Goal: Find specific page/section: Find specific page/section

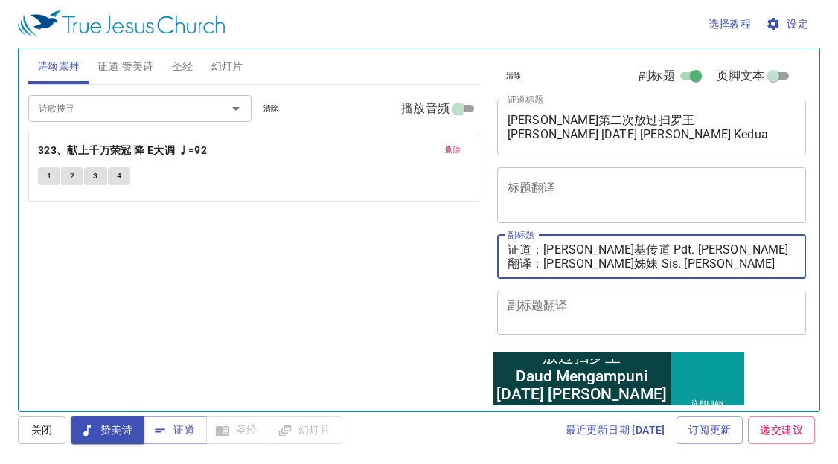
type textarea "证道：李玛拉基传道 Pdt. Malachi Lee 翻译：黄秀霞姊妹 Sis. Wong Siew Ha"
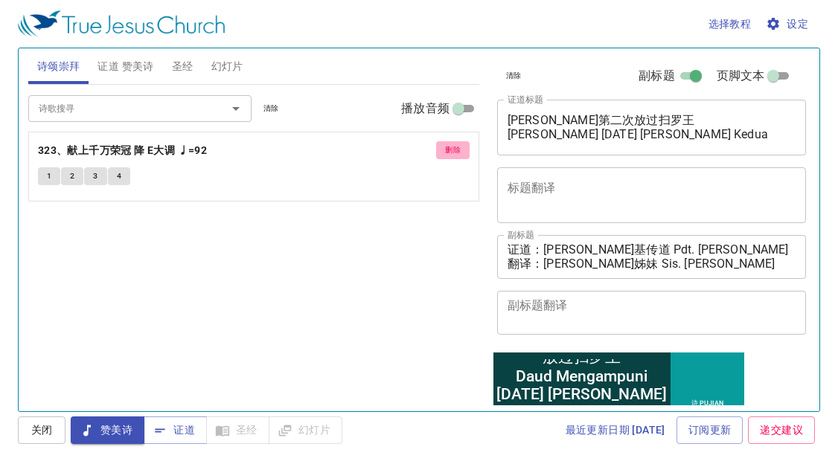
click at [449, 144] on span "删除" at bounding box center [453, 150] width 16 height 13
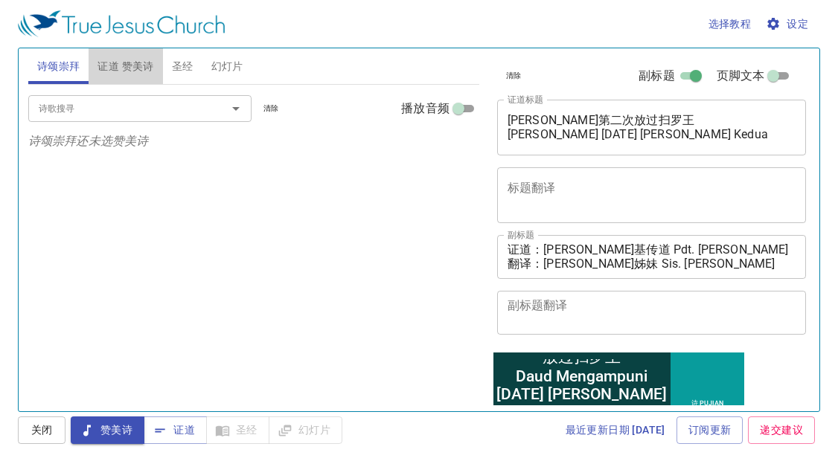
click at [149, 65] on span "证道 赞美诗" at bounding box center [125, 66] width 56 height 19
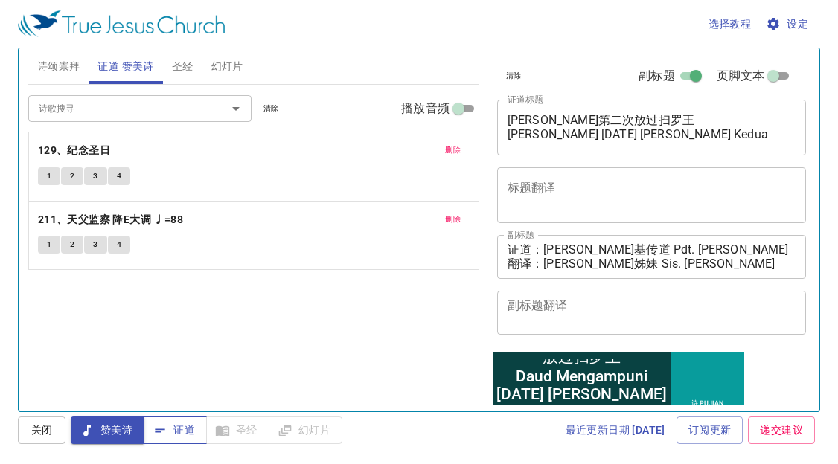
click at [162, 432] on icon "button" at bounding box center [160, 430] width 15 height 15
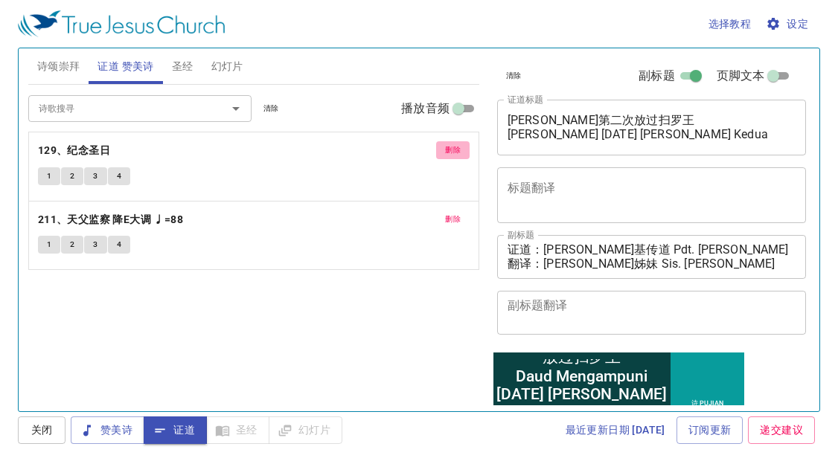
click at [452, 148] on span "删除" at bounding box center [453, 150] width 16 height 13
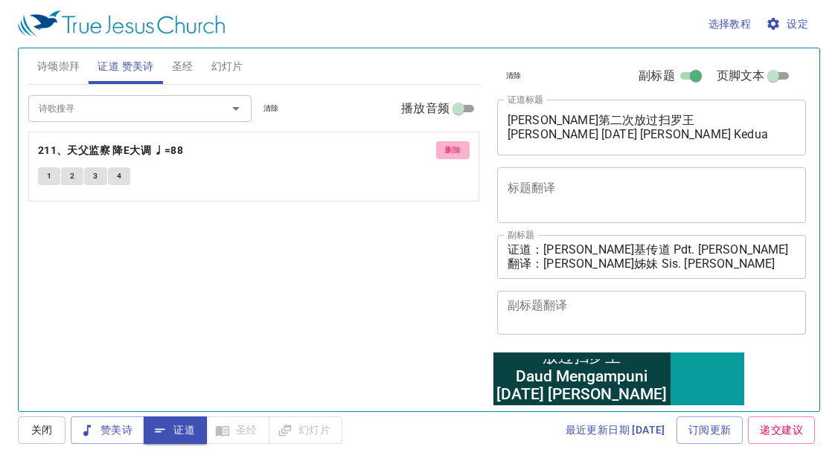
click at [458, 147] on span "删除" at bounding box center [453, 150] width 16 height 13
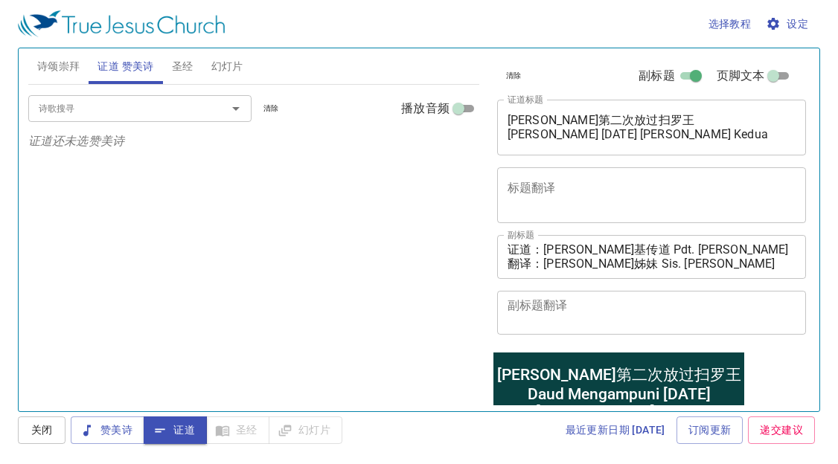
click at [178, 105] on input "诗歌搜寻" at bounding box center [118, 108] width 170 height 17
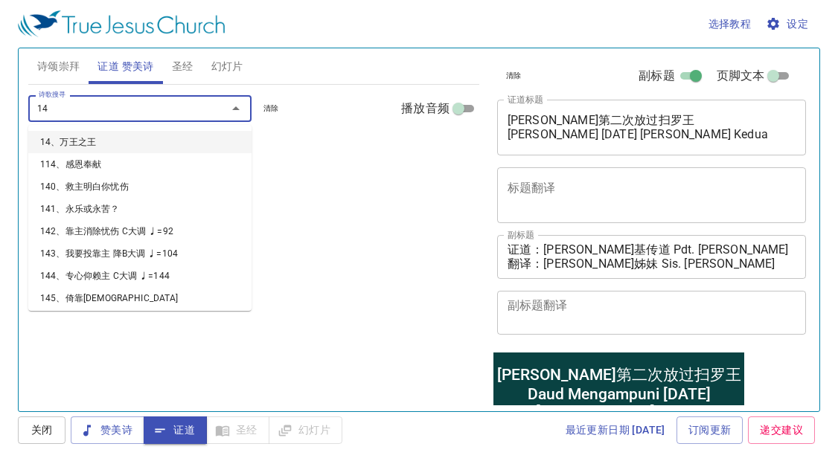
type input "145"
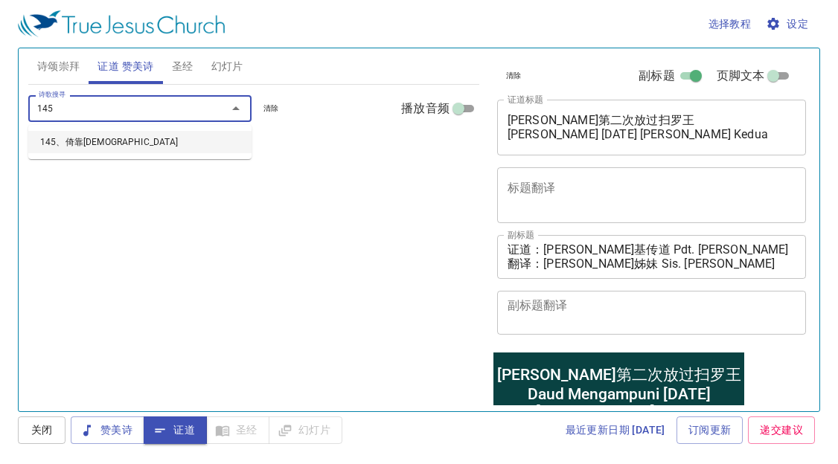
click at [0, 0] on li "145、倚靠耶稣" at bounding box center [0, 0] width 0 height 0
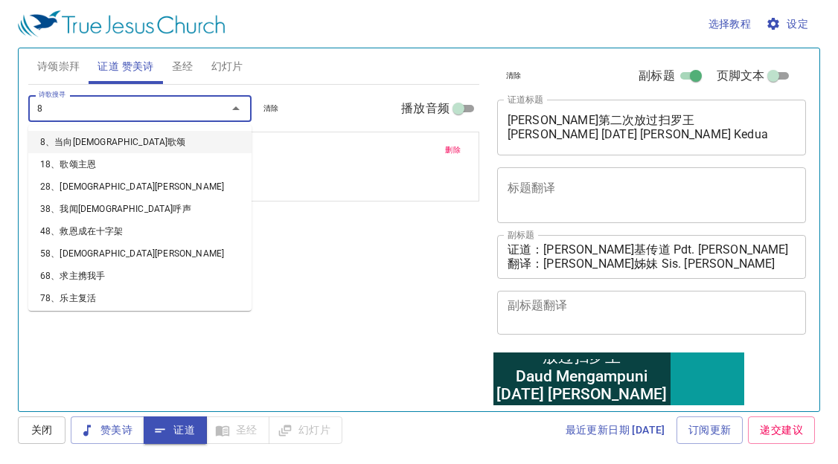
type input "85"
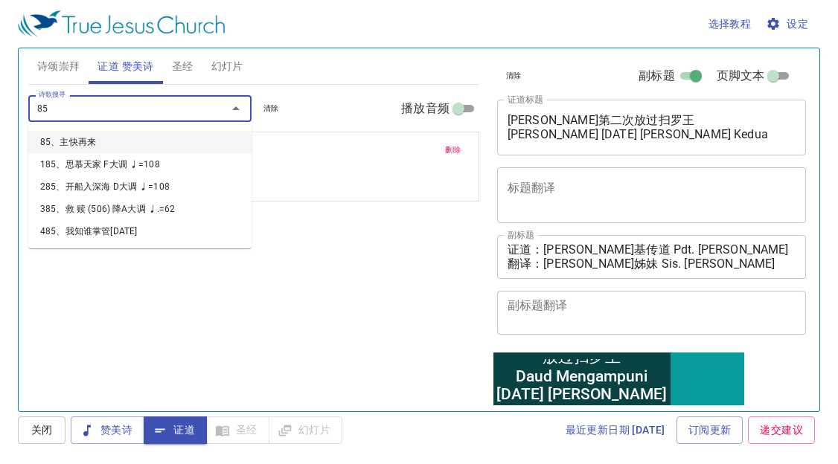
click at [156, 136] on li "85、主快再来" at bounding box center [139, 142] width 223 height 22
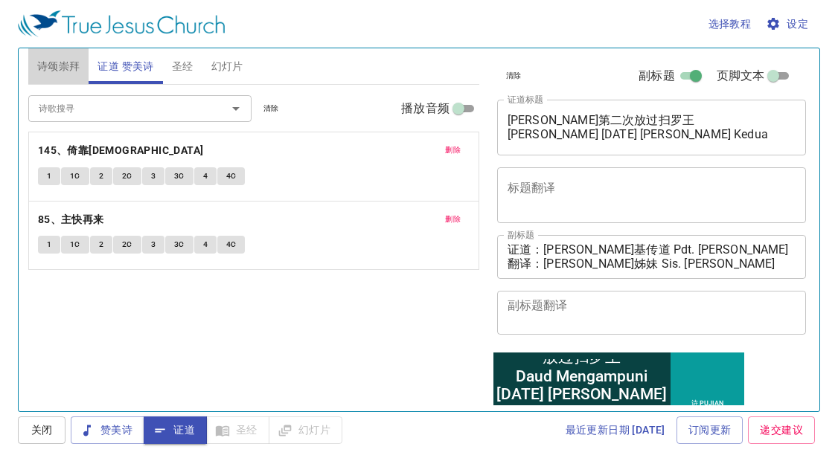
click at [68, 63] on span "诗颂崇拜" at bounding box center [58, 66] width 43 height 19
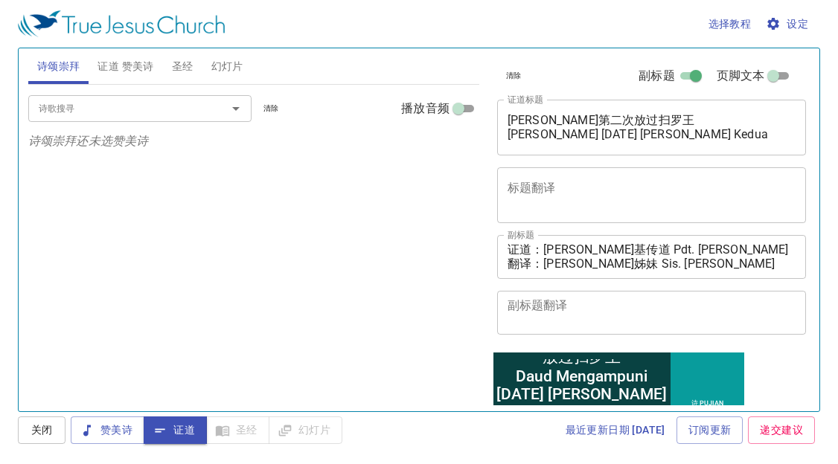
click at [80, 102] on input "诗歌搜寻" at bounding box center [118, 108] width 170 height 17
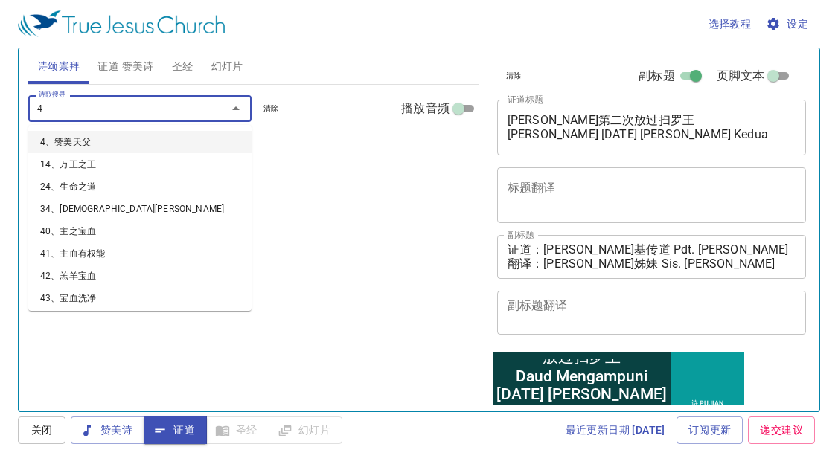
type input "44"
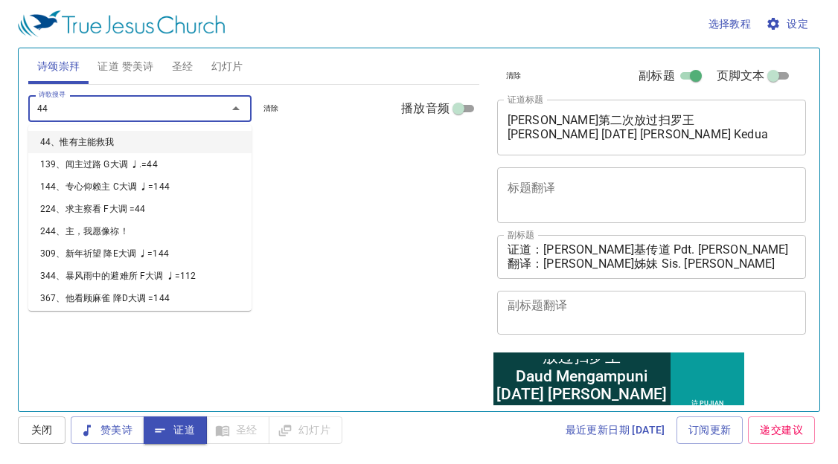
click at [0, 0] on li "44、惟有主能救我" at bounding box center [0, 0] width 0 height 0
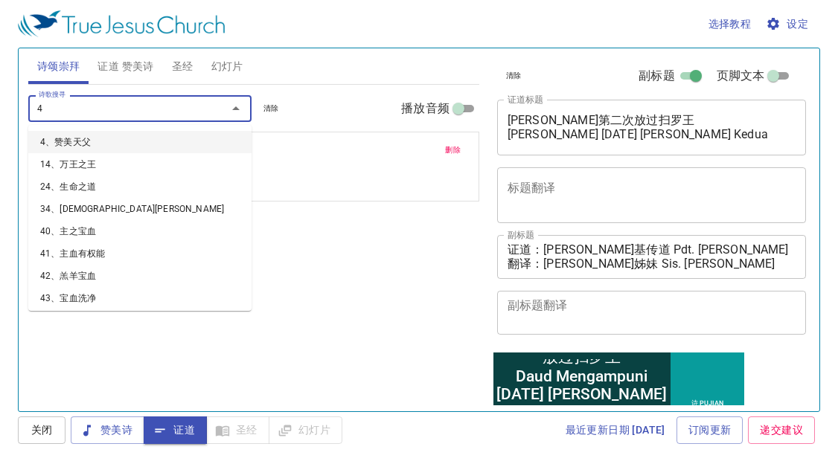
type input "46"
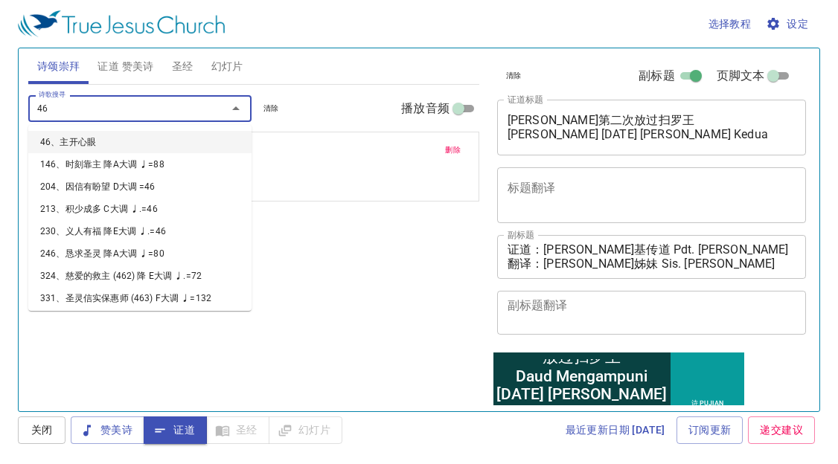
click at [110, 138] on li "46、主开心眼" at bounding box center [139, 142] width 223 height 22
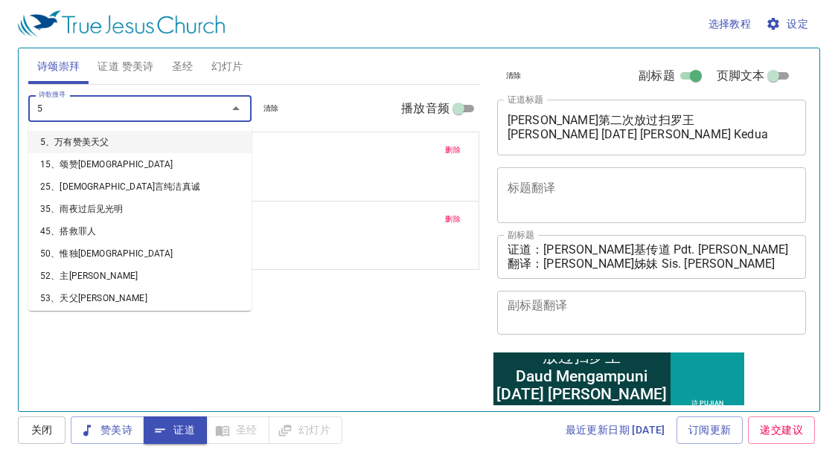
type input "54"
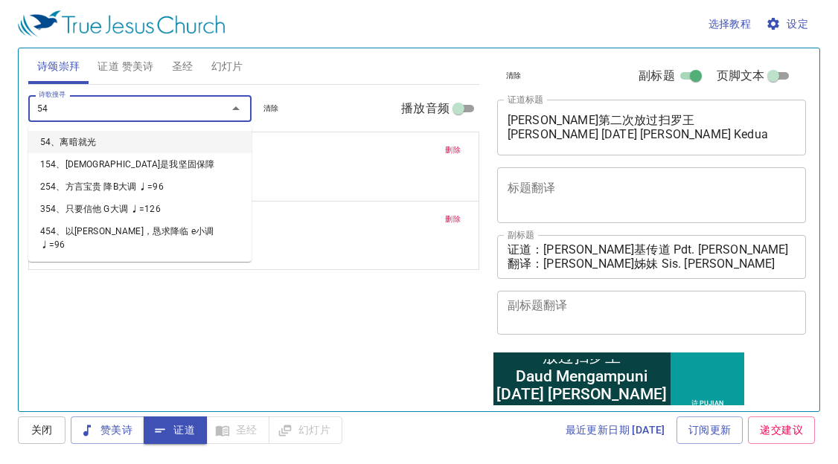
click at [97, 140] on li "54、离暗就光" at bounding box center [139, 142] width 223 height 22
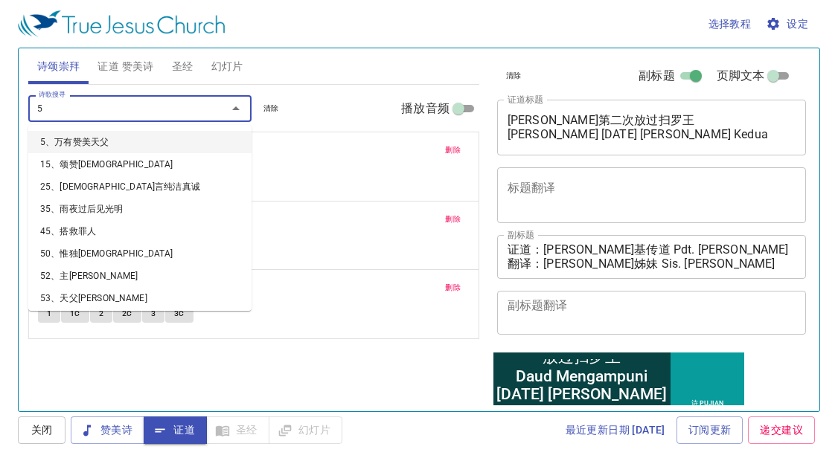
type input "59"
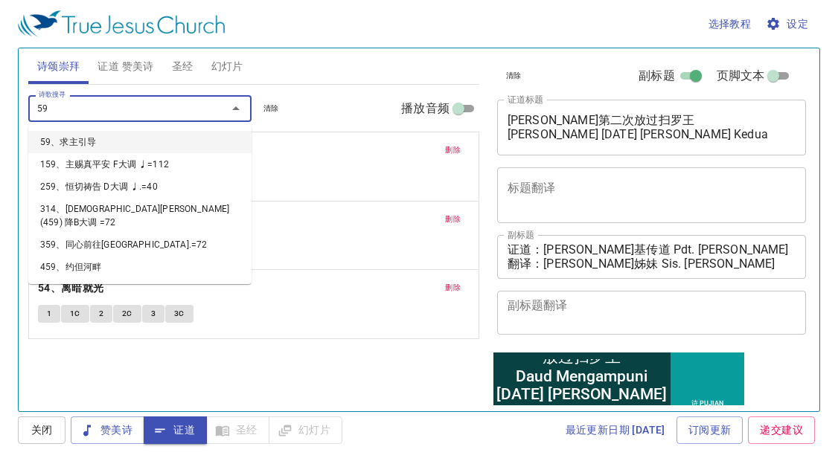
click at [0, 0] on li "59、求主引导" at bounding box center [0, 0] width 0 height 0
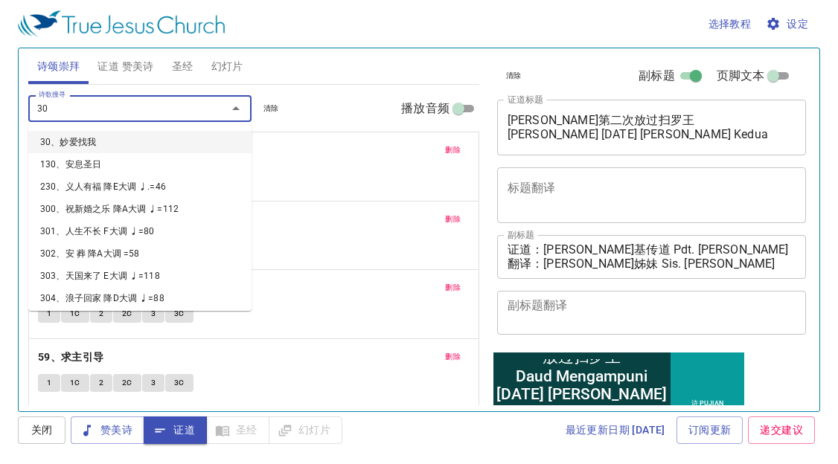
type input "307"
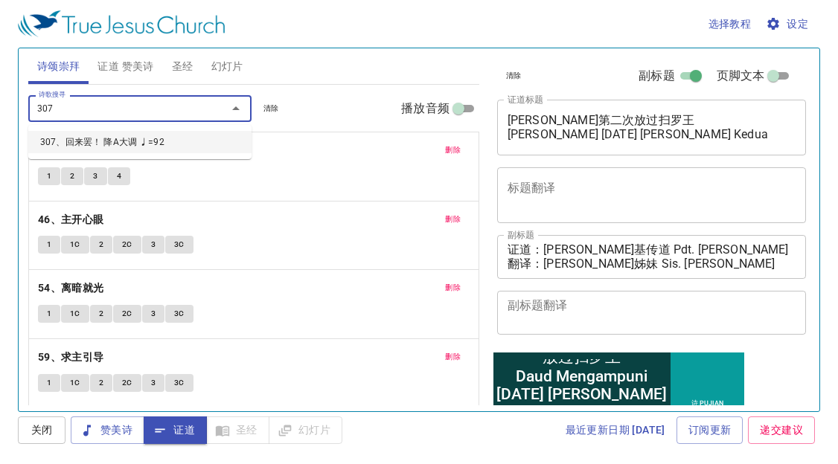
click at [0, 0] on li "307、回来罢！ 降A大调 ♩=92" at bounding box center [0, 0] width 0 height 0
click at [714, 268] on textarea "证道：李玛拉基传道 Pdt. Malachi Lee 翻译：黄秀霞姊妹 Sis. Wong Siew Ha" at bounding box center [651, 257] width 289 height 28
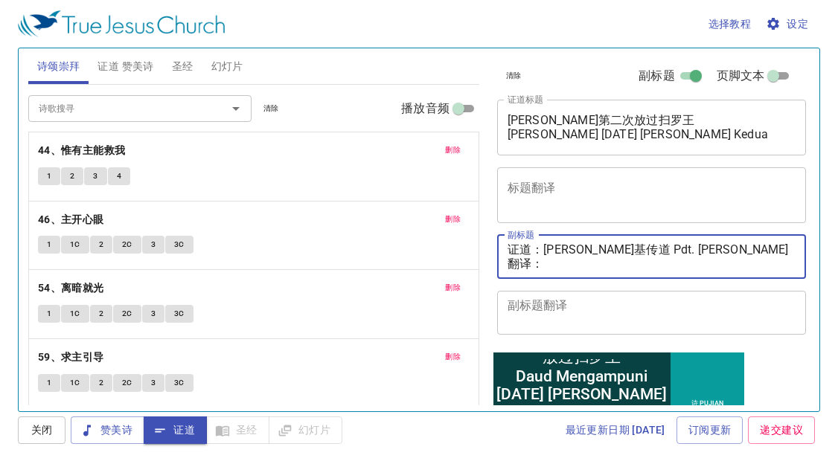
paste textarea "邓彩颜姊妹 Sis. Tang Choi Ngan"
type textarea "证道：[PERSON_NAME]基传道 Pdt. [PERSON_NAME] 翻译：[PERSON_NAME] Sis. [PERSON_NAME]"
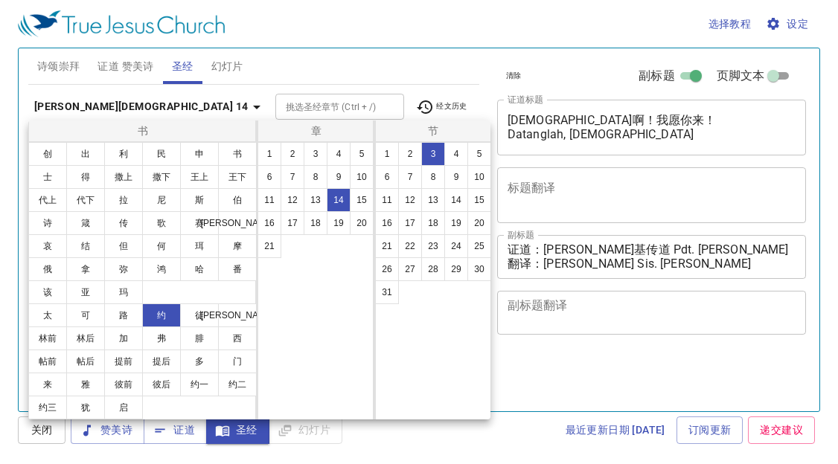
select select "3"
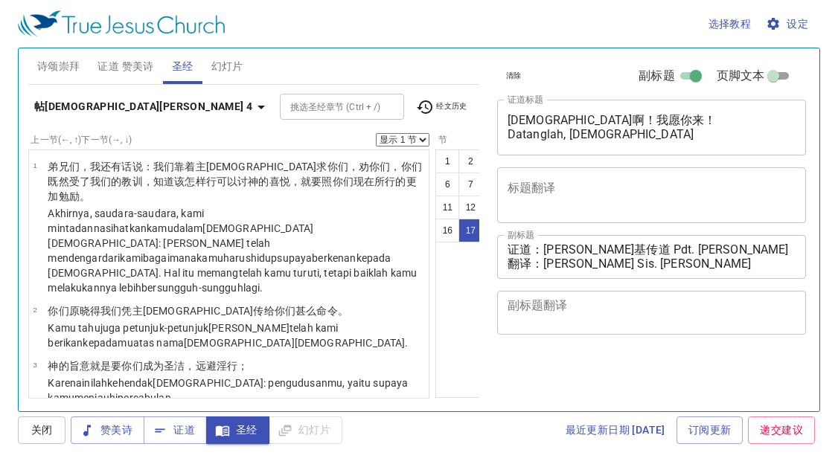
select select "17"
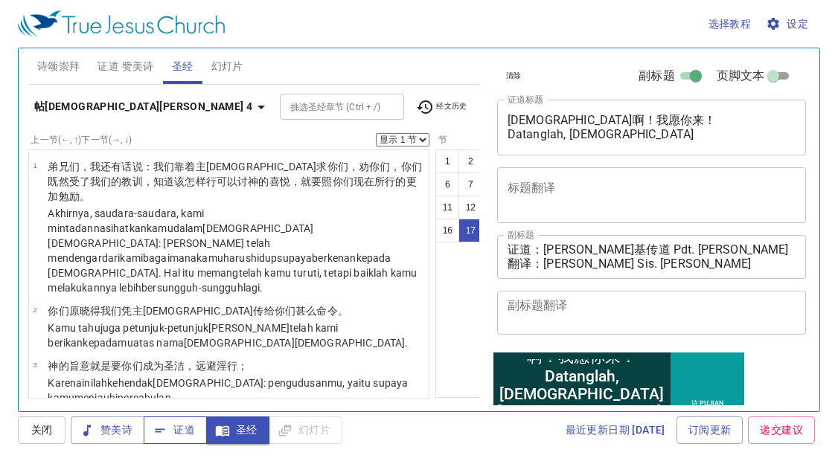
click at [0, 0] on span "证道" at bounding box center [0, 0] width 0 height 0
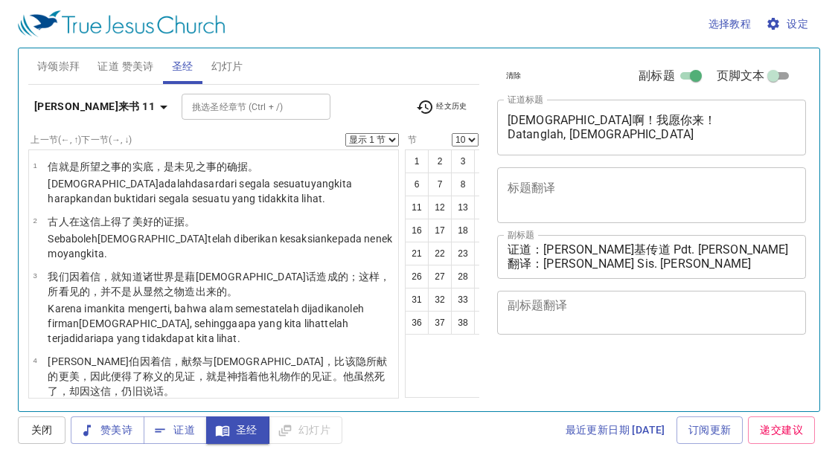
select select "10"
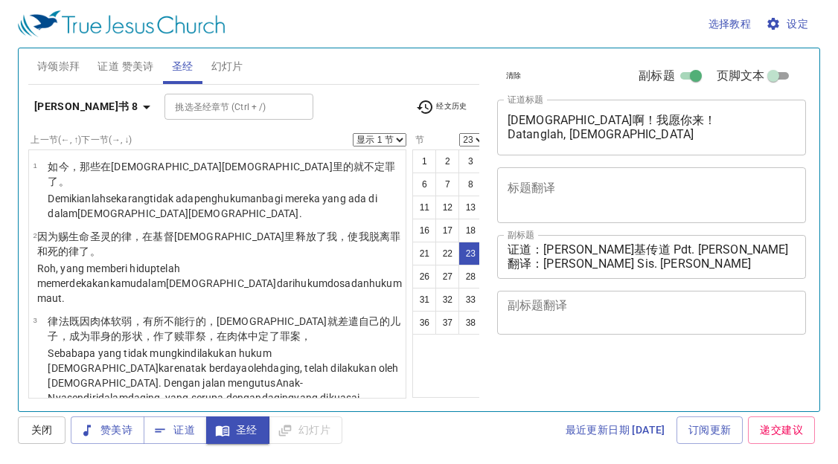
select select "23"
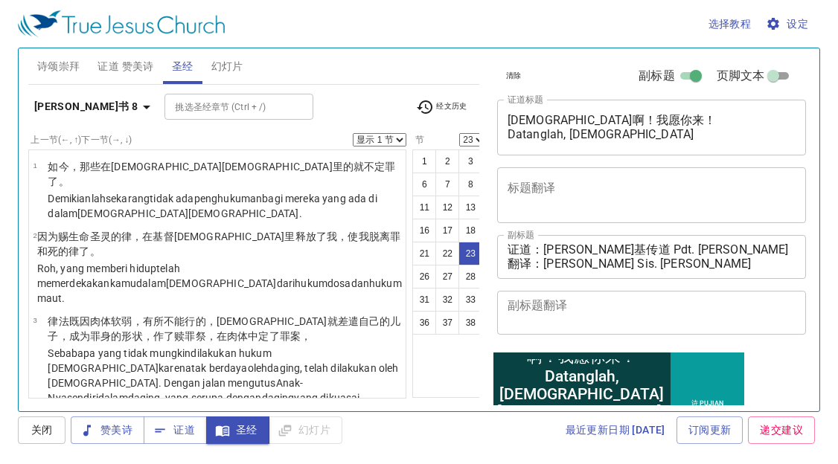
scroll to position [1605, 0]
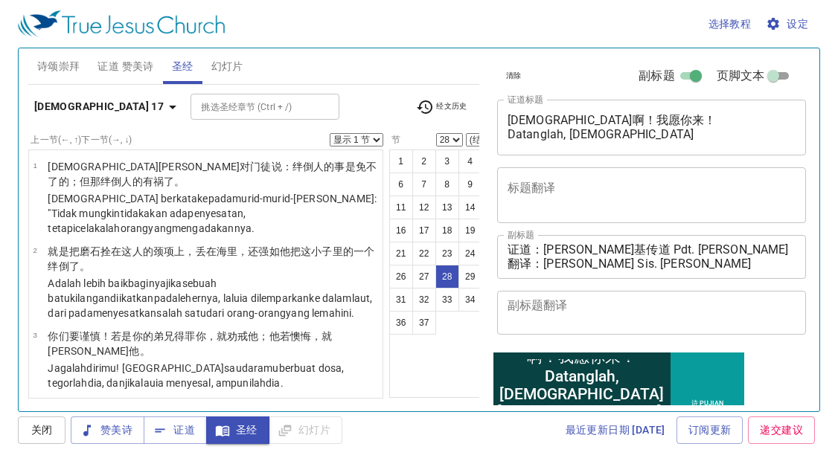
click at [458, 278] on button "29" at bounding box center [470, 277] width 24 height 24
click at [458, 275] on button "29" at bounding box center [470, 277] width 24 height 24
click at [458, 276] on button "29" at bounding box center [470, 277] width 24 height 24
click at [458, 277] on button "29" at bounding box center [470, 277] width 24 height 24
select select "29"
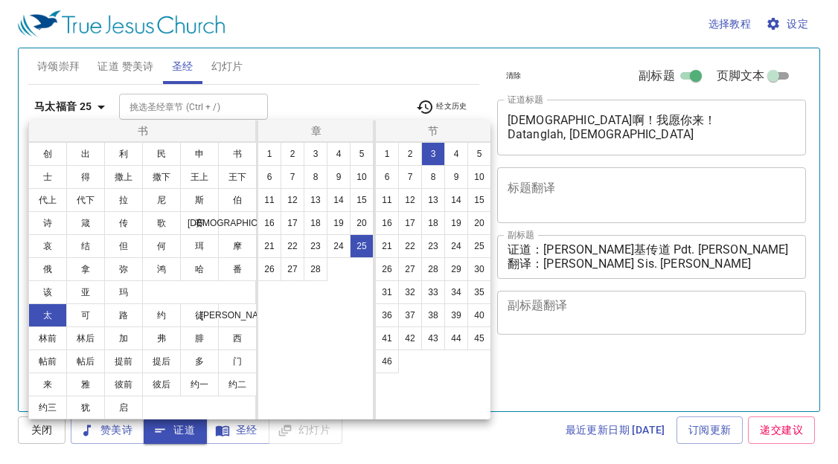
select select "3"
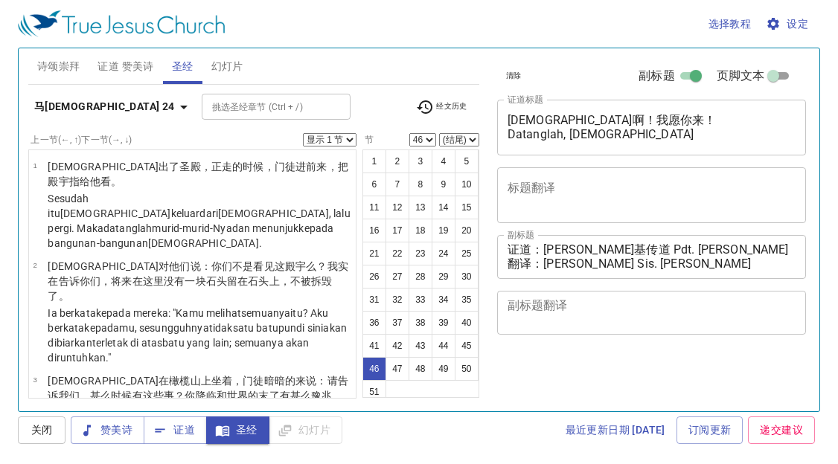
select select "46"
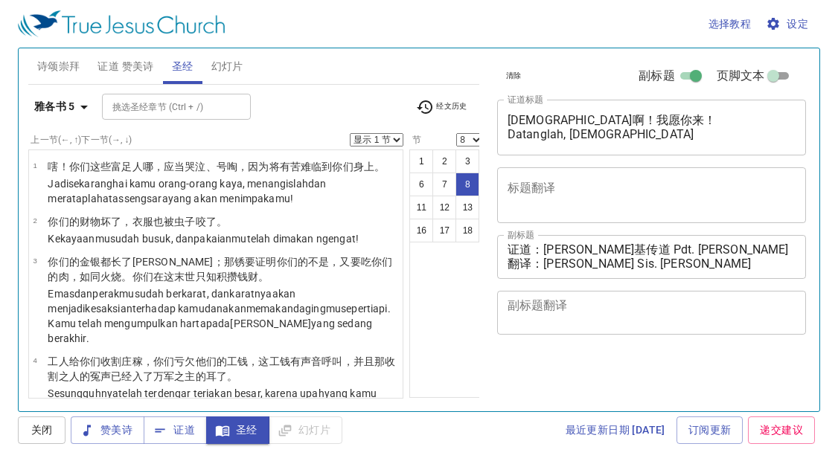
select select "8"
